Goal: Find contact information: Find contact information

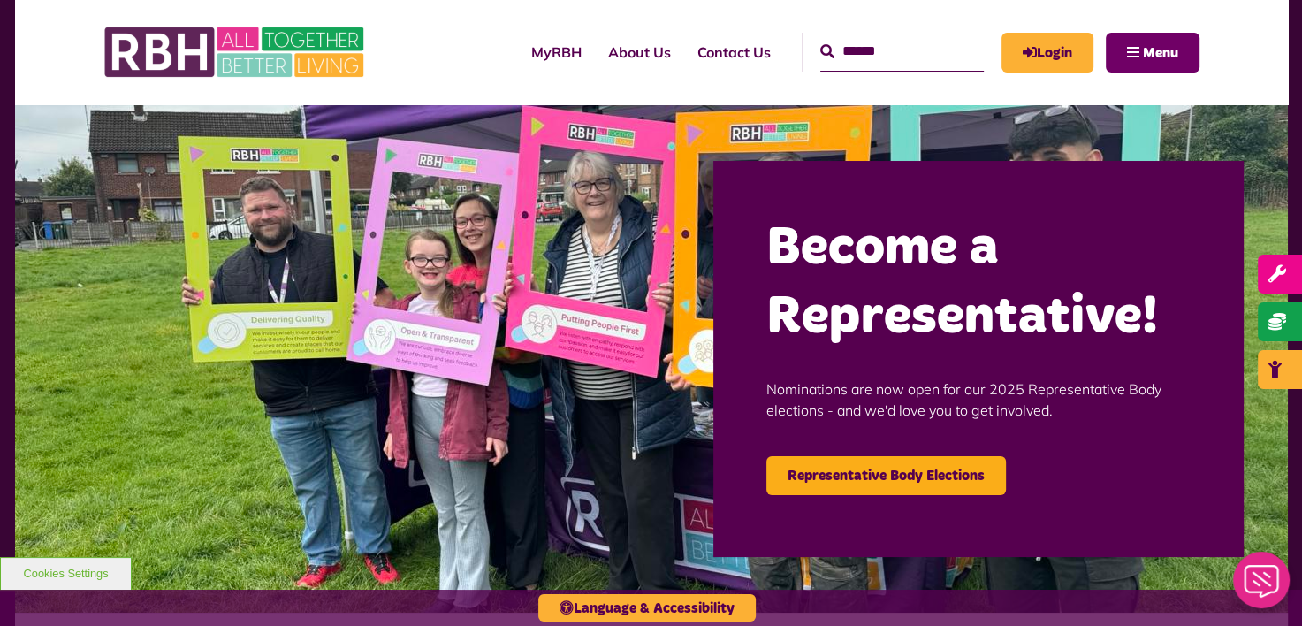
click at [1131, 50] on button "Menu" at bounding box center [1153, 53] width 94 height 40
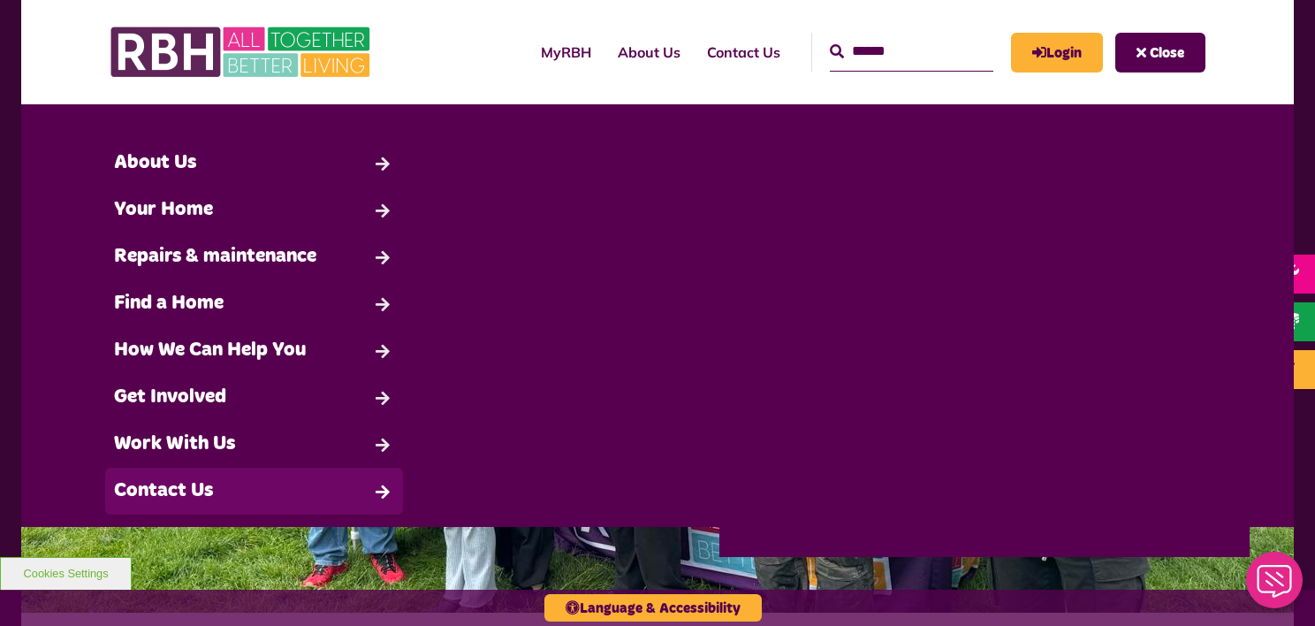
click at [164, 493] on link "Contact Us" at bounding box center [254, 491] width 298 height 47
click at [263, 496] on link "Contact Us" at bounding box center [254, 491] width 298 height 47
click at [377, 489] on link "Contact Us" at bounding box center [254, 491] width 298 height 47
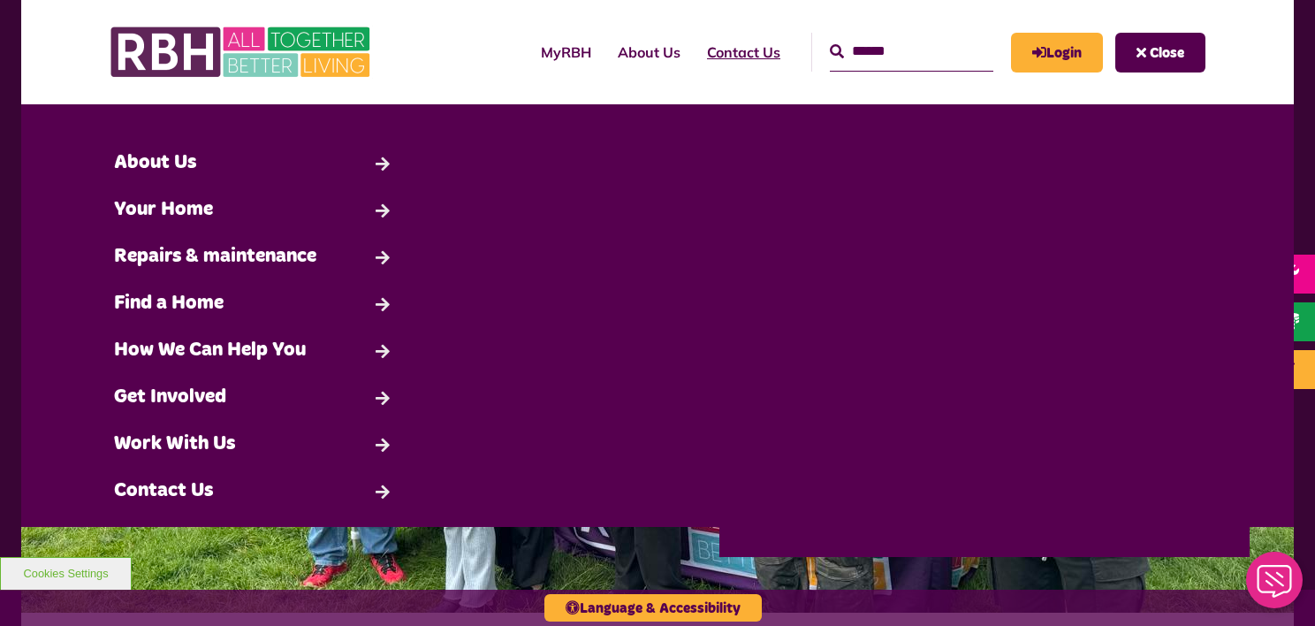
click at [707, 52] on link "Contact Us" at bounding box center [744, 52] width 100 height 48
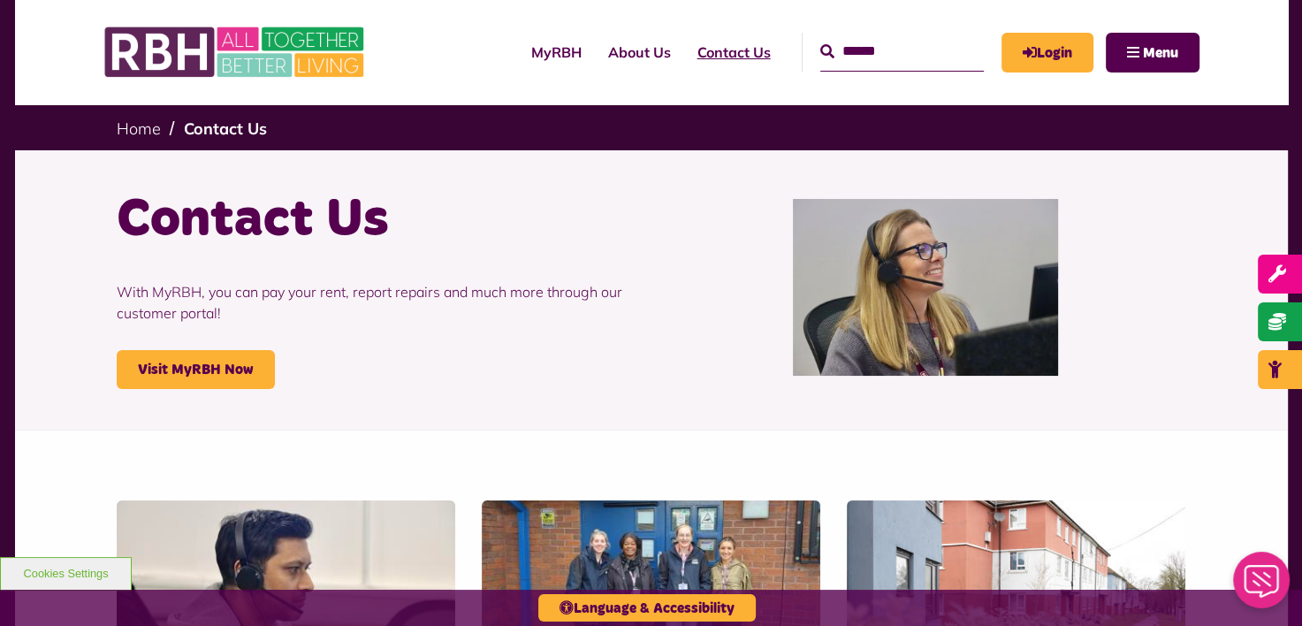
click at [699, 55] on link "Contact Us" at bounding box center [734, 52] width 100 height 48
click at [705, 50] on link "Contact Us" at bounding box center [734, 52] width 100 height 48
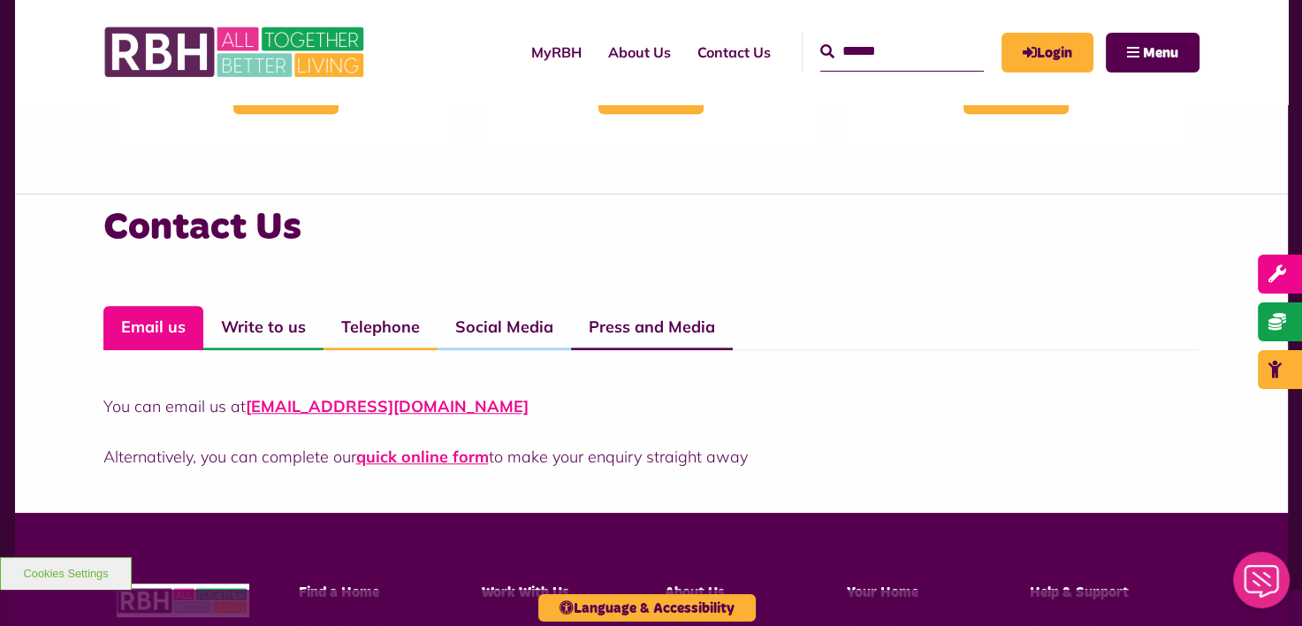
scroll to position [1190, 0]
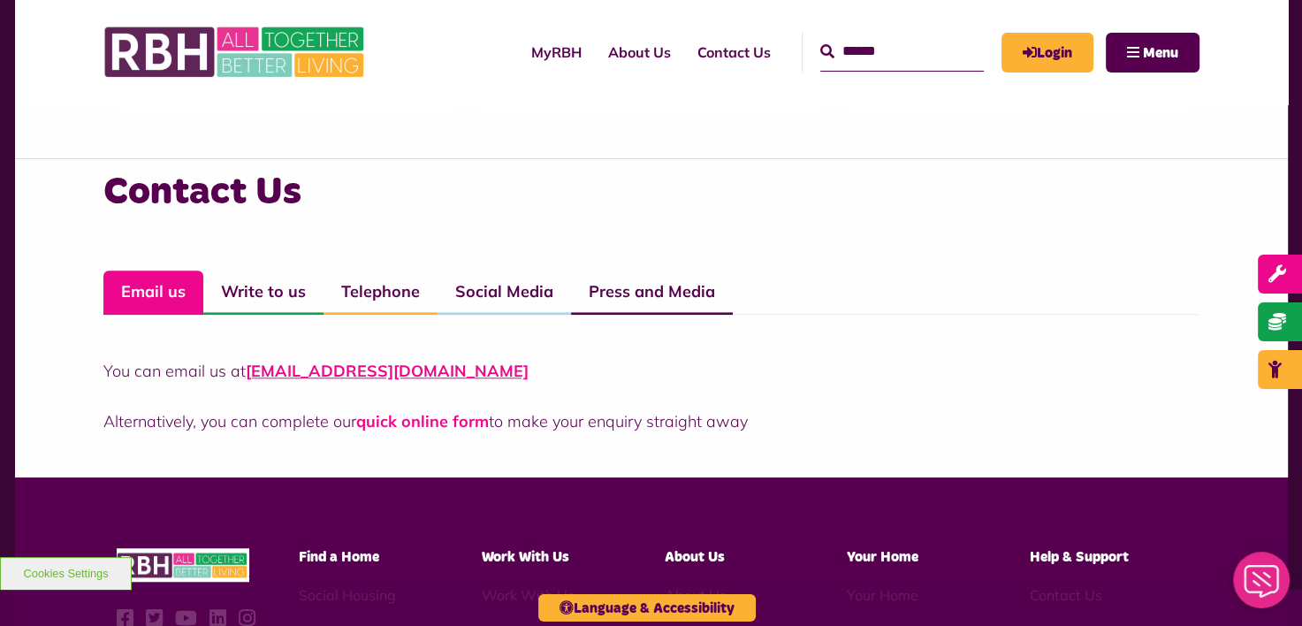
click at [423, 424] on link "quick online form" at bounding box center [422, 421] width 133 height 20
click at [354, 371] on link "CustomerExperience@rbh.org.uk" at bounding box center [387, 371] width 283 height 20
